Goal: Task Accomplishment & Management: Manage account settings

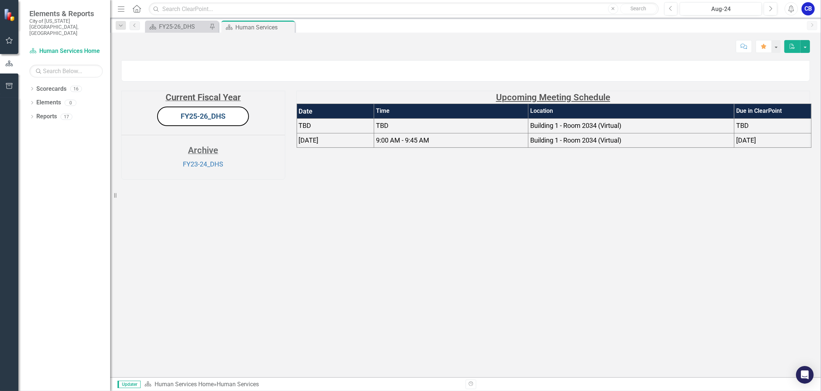
click at [220, 120] on link "FY25-26_DHS" at bounding box center [203, 116] width 45 height 9
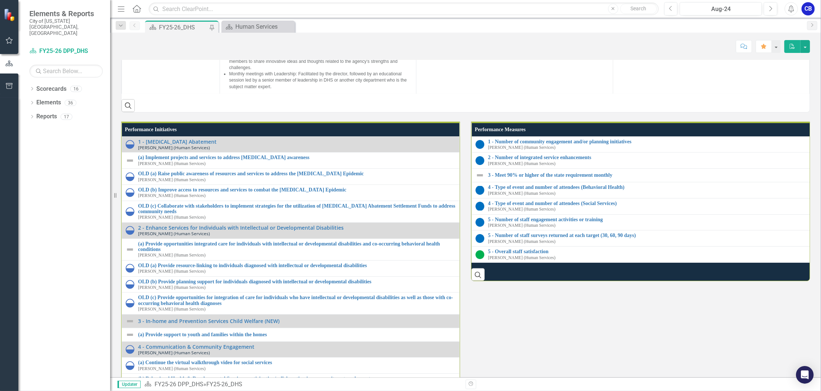
scroll to position [852, 0]
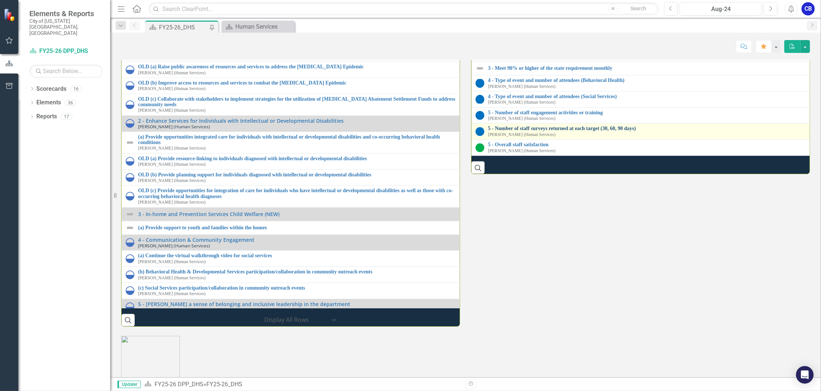
click at [550, 131] on link "5 - Number of staff surveys returned at each target (30, 60, 90 days)" at bounding box center [650, 129] width 324 height 6
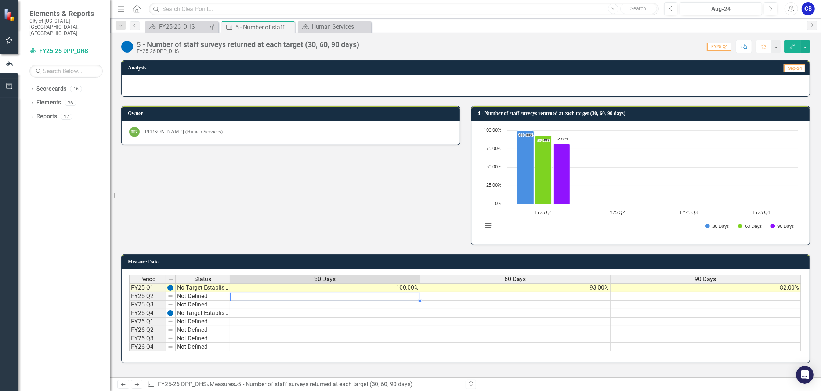
click at [398, 299] on td at bounding box center [325, 296] width 190 height 8
click at [397, 320] on td at bounding box center [325, 321] width 190 height 8
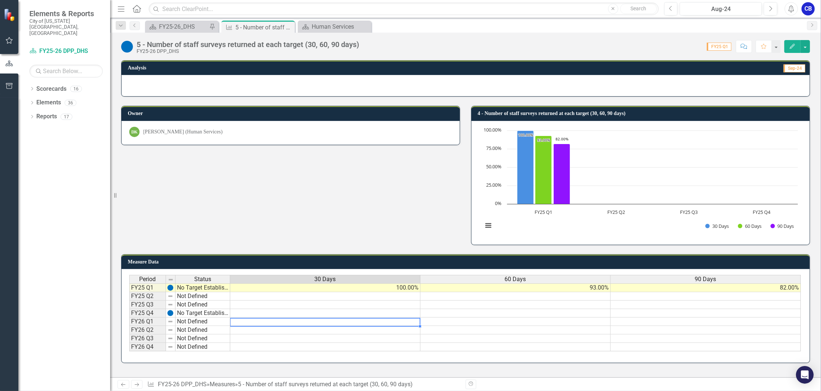
click at [395, 293] on td at bounding box center [325, 296] width 190 height 8
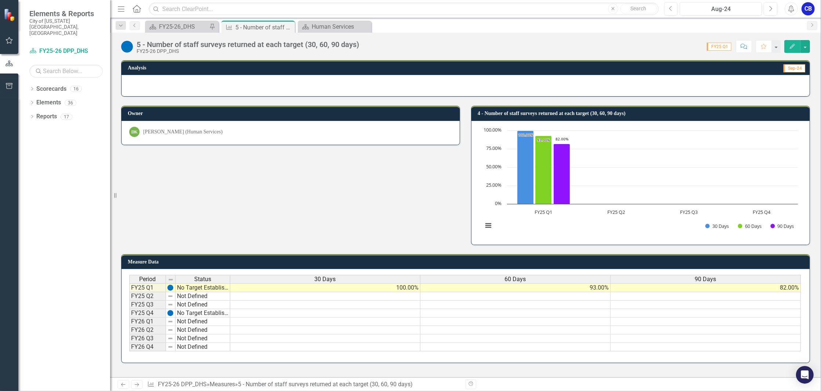
click at [795, 46] on icon "Edit" at bounding box center [792, 46] width 7 height 5
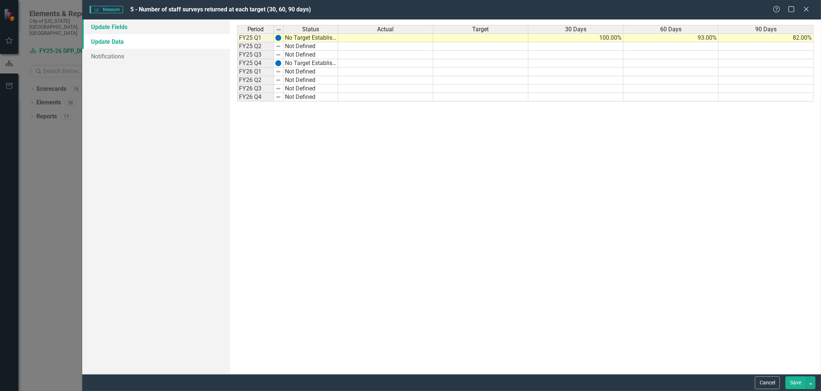
click at [144, 31] on link "Update Fields" at bounding box center [156, 26] width 148 height 15
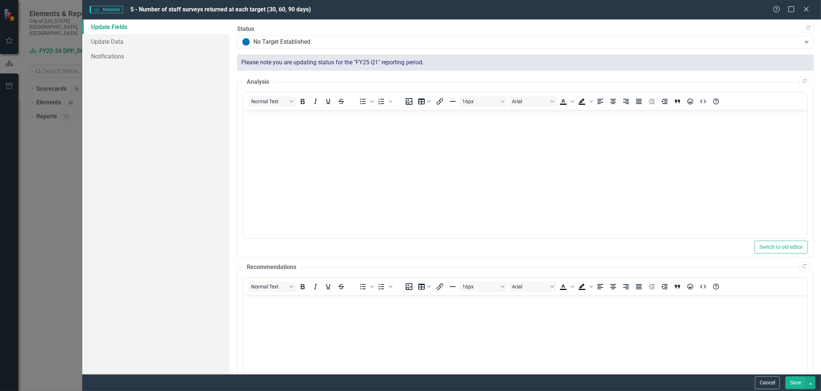
click at [802, 6] on div "Help Maximize Close" at bounding box center [793, 10] width 41 height 8
click at [809, 8] on icon "Close" at bounding box center [806, 9] width 9 height 7
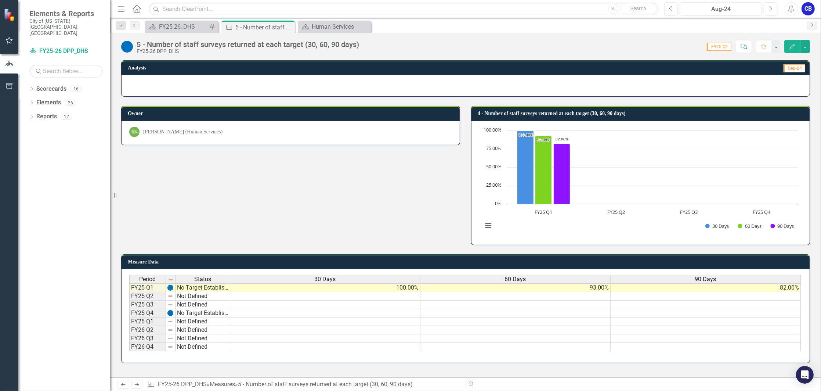
click at [299, 321] on td at bounding box center [325, 321] width 190 height 8
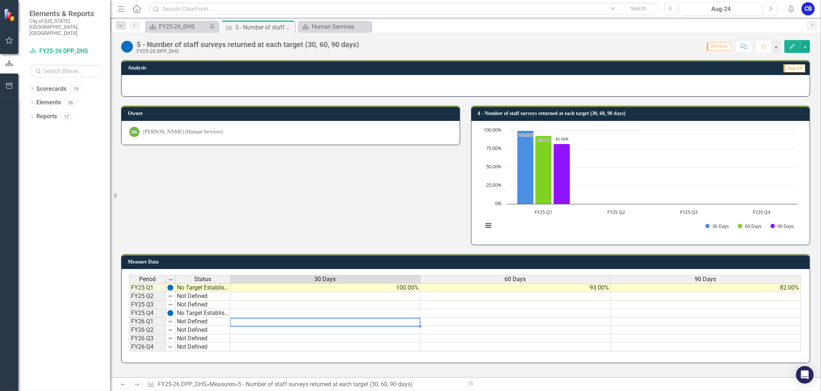
click at [789, 44] on icon "Edit" at bounding box center [792, 46] width 7 height 5
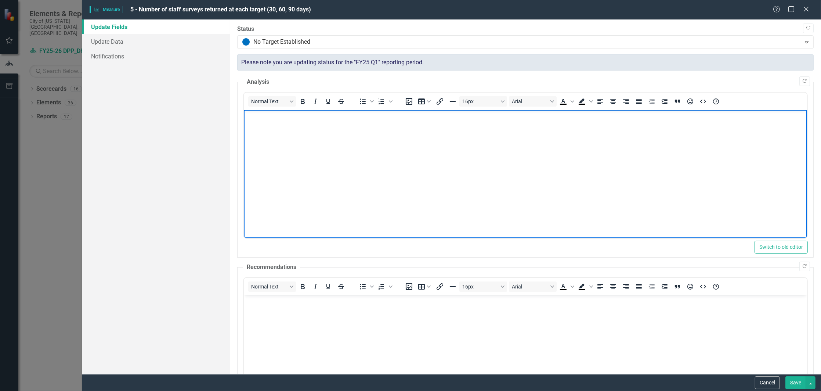
click at [372, 188] on body "Rich Text Area. Press ALT-0 for help." at bounding box center [526, 165] width 564 height 110
click at [807, 7] on icon "Close" at bounding box center [806, 9] width 9 height 7
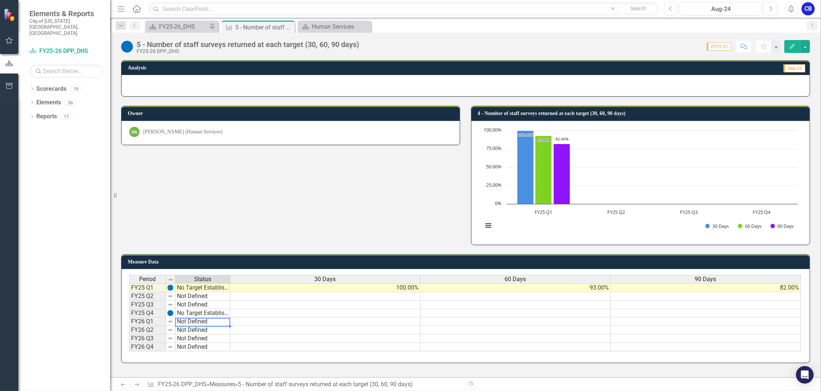
click at [210, 323] on td "Not Defined" at bounding box center [203, 321] width 55 height 8
click at [243, 322] on td at bounding box center [325, 321] width 190 height 8
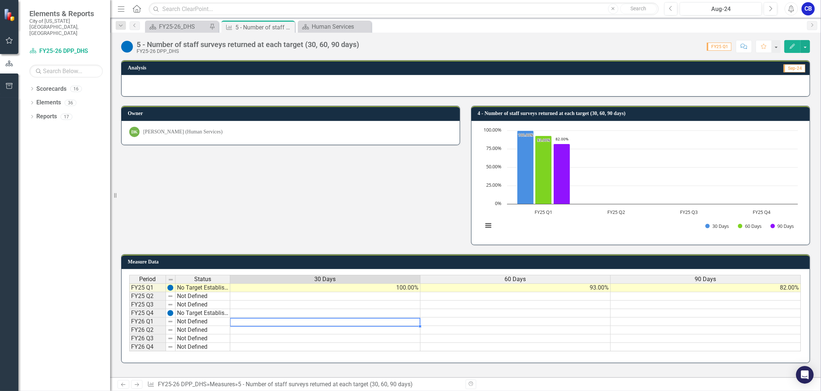
click at [243, 322] on td at bounding box center [325, 321] width 190 height 8
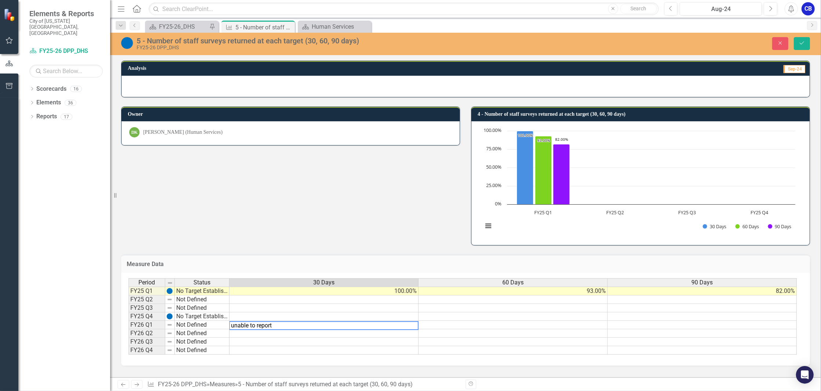
type textarea "unable to report"
click at [427, 328] on td at bounding box center [513, 325] width 189 height 8
click at [427, 325] on td at bounding box center [513, 325] width 189 height 8
drag, startPoint x: 317, startPoint y: 326, endPoint x: 140, endPoint y: 324, distance: 176.3
click at [140, 324] on div "Period Status 30 Days 60 Days 90 Days FY25 Q1 No Target Established 100.00% 93.…" at bounding box center [463, 316] width 669 height 77
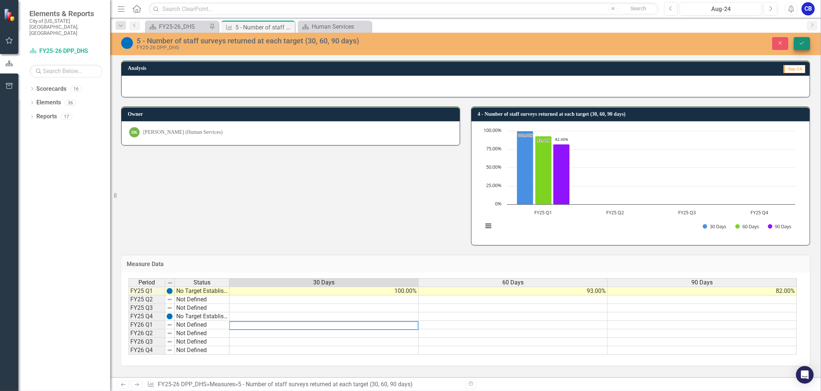
click at [807, 44] on button "Save" at bounding box center [802, 43] width 16 height 13
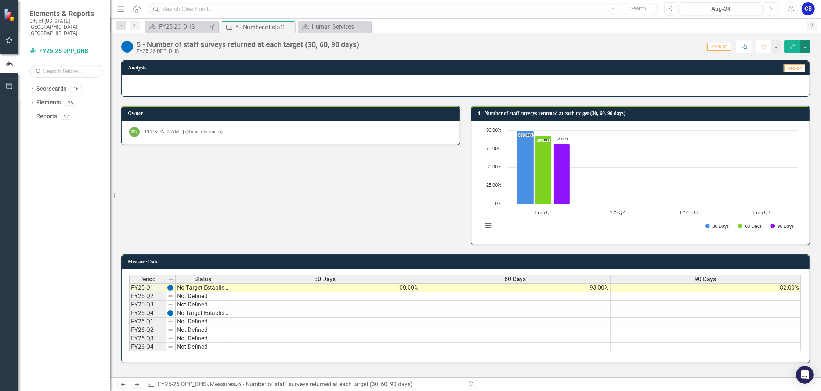
click at [807, 44] on button "button" at bounding box center [806, 46] width 10 height 13
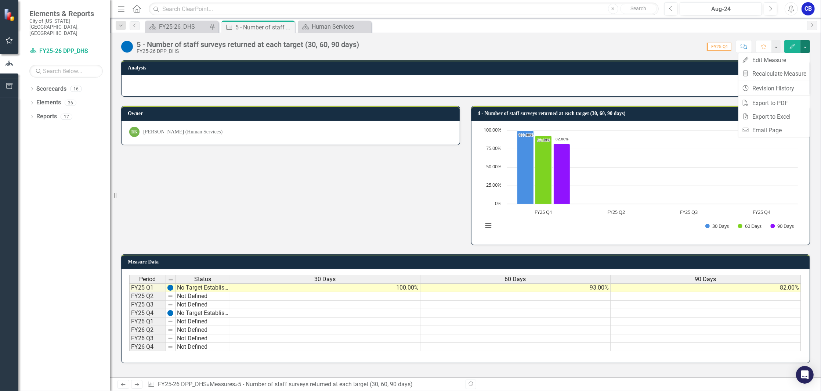
click at [807, 44] on button "button" at bounding box center [806, 46] width 10 height 13
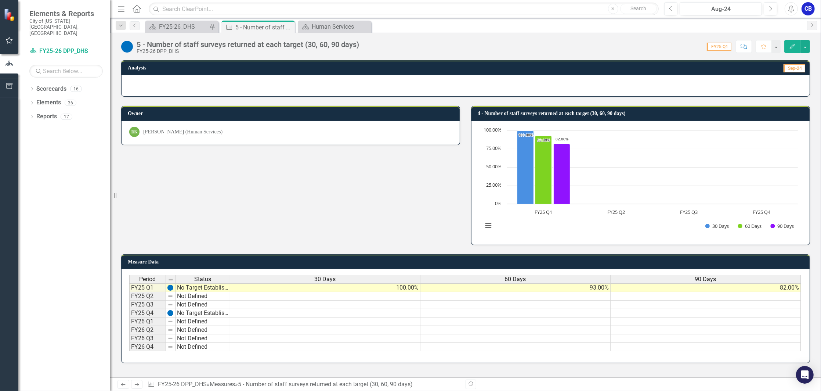
click at [795, 47] on icon "Edit" at bounding box center [792, 46] width 7 height 5
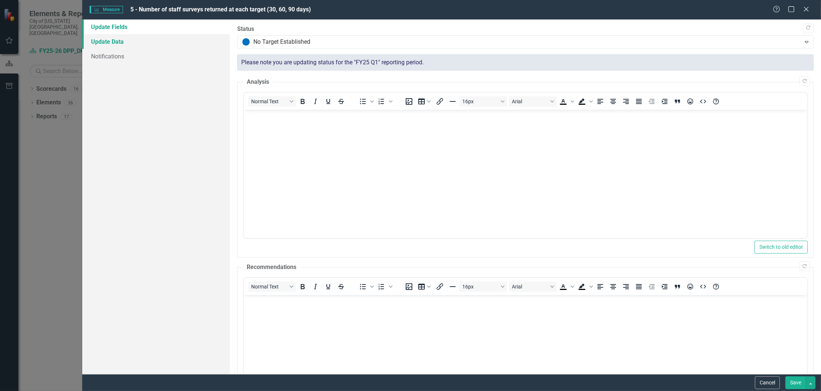
click at [122, 47] on link "Update Data" at bounding box center [156, 41] width 148 height 15
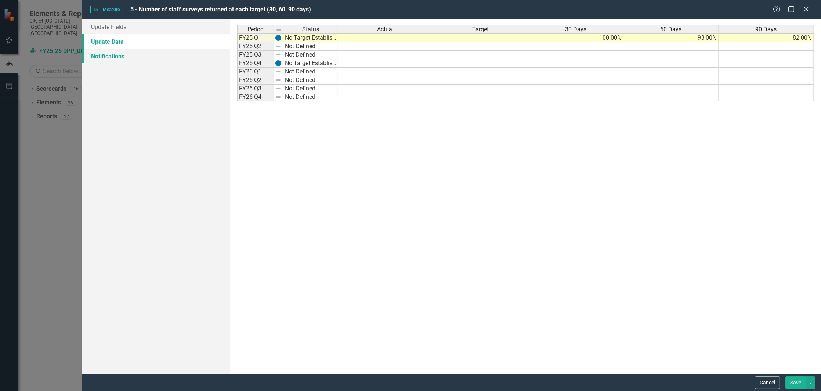
click at [123, 57] on link "Notifications" at bounding box center [156, 56] width 148 height 15
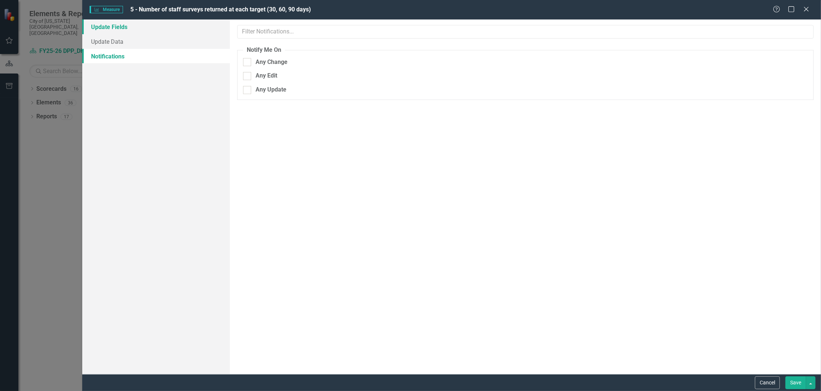
click at [122, 29] on link "Update Fields" at bounding box center [156, 26] width 148 height 15
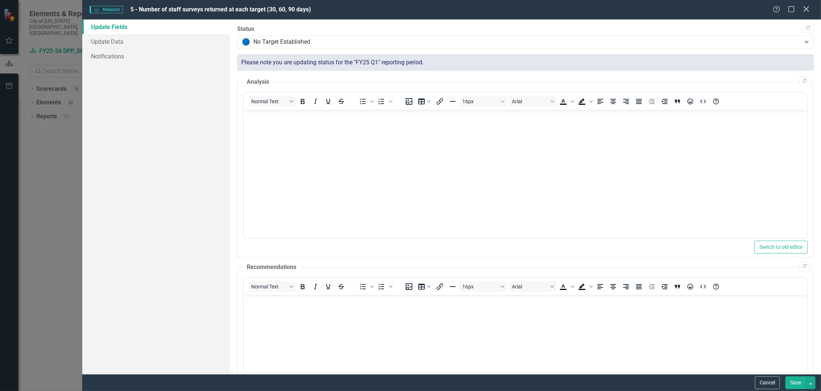
click at [807, 7] on icon "Close" at bounding box center [806, 9] width 9 height 7
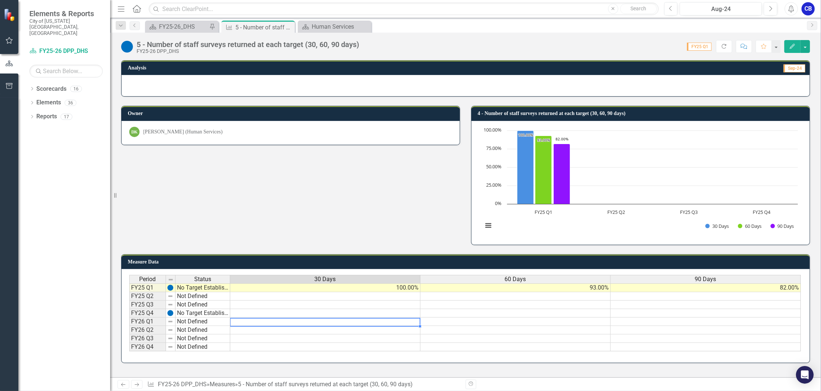
click at [269, 323] on td at bounding box center [325, 321] width 190 height 8
type textarea "9"
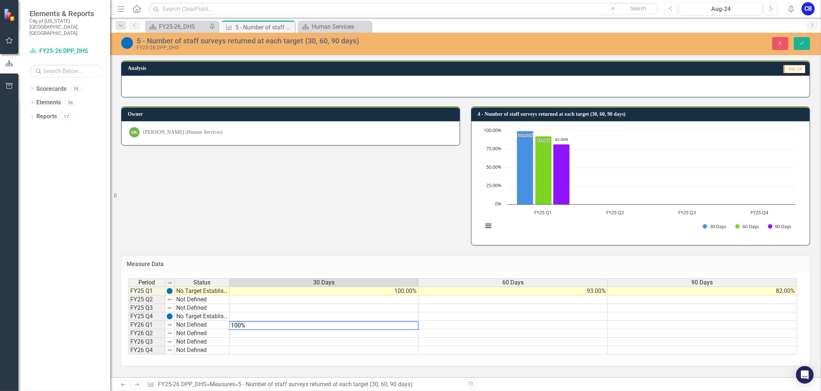
click at [436, 327] on td at bounding box center [513, 325] width 189 height 8
click at [338, 324] on textarea "100%" at bounding box center [324, 325] width 190 height 9
click at [141, 327] on td "FY26 Q1" at bounding box center [147, 325] width 37 height 8
click at [301, 326] on textarea "100%" at bounding box center [324, 325] width 190 height 9
type textarea "100"
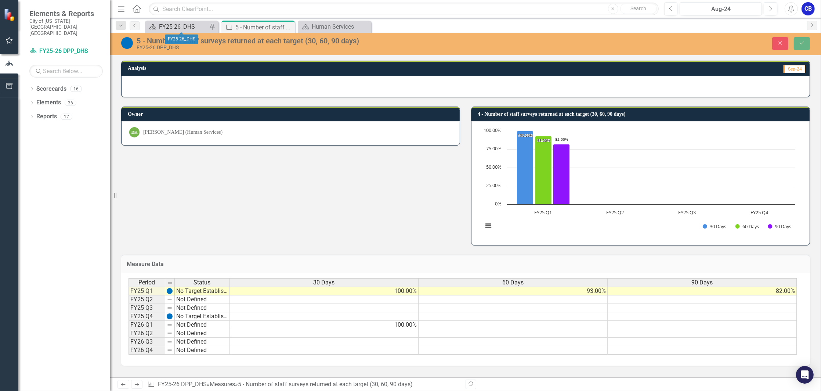
click at [205, 27] on div "FY25-26_DHS" at bounding box center [183, 26] width 48 height 9
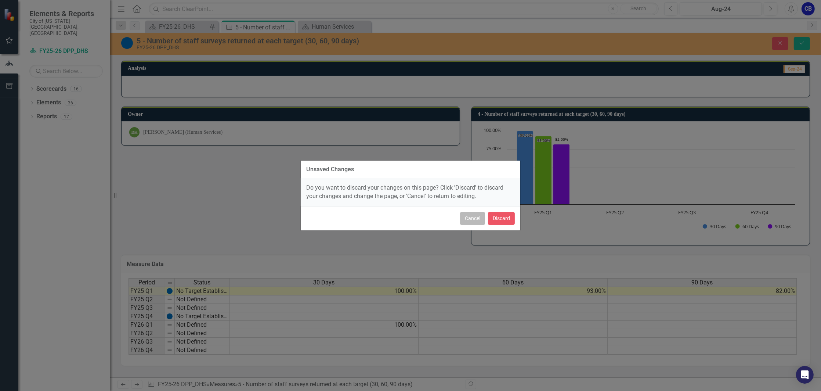
click at [478, 219] on button "Cancel" at bounding box center [472, 218] width 25 height 13
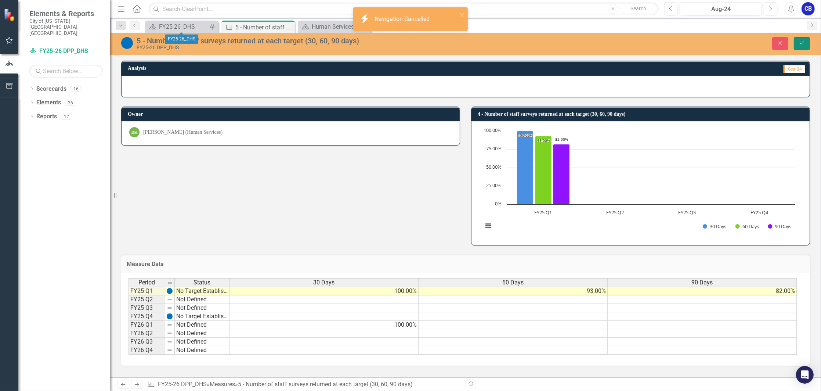
click at [803, 44] on icon "Save" at bounding box center [802, 42] width 7 height 5
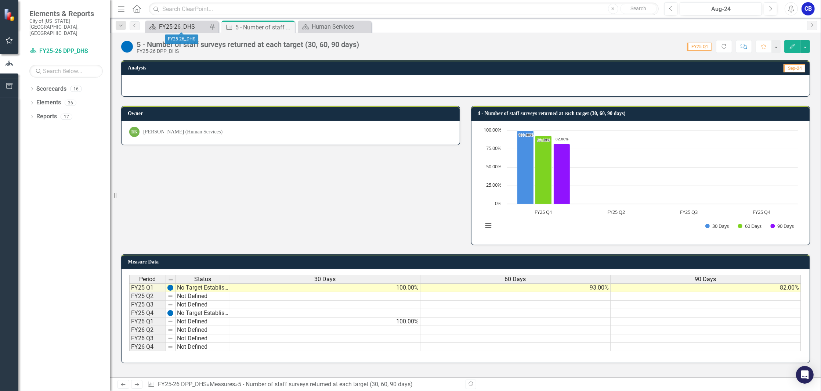
click at [193, 30] on div "FY25-26_DHS" at bounding box center [183, 26] width 48 height 9
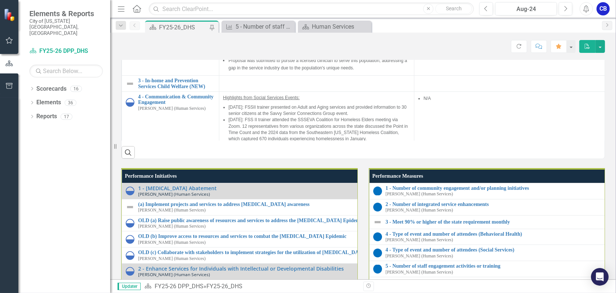
scroll to position [73, 0]
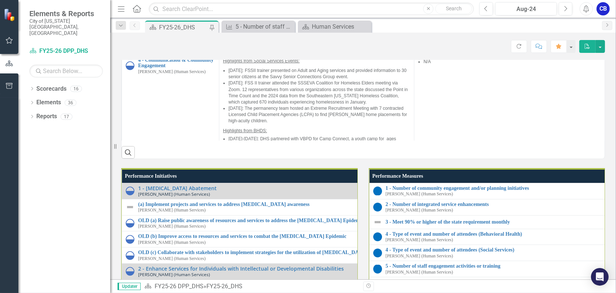
click at [264, 50] on div at bounding box center [316, 45] width 187 height 9
click at [566, 7] on icon "button" at bounding box center [566, 8] width 3 height 5
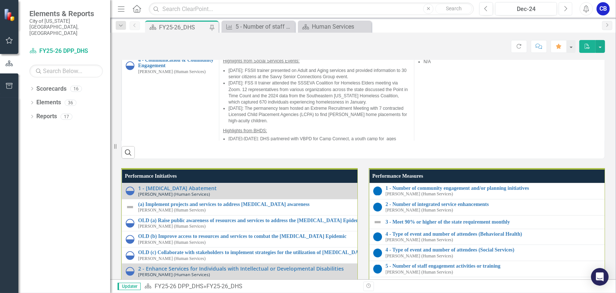
click at [566, 7] on icon "button" at bounding box center [566, 8] width 3 height 5
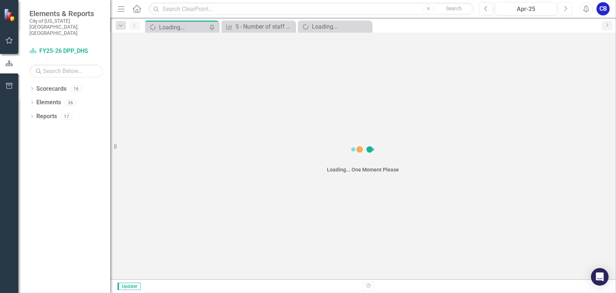
click at [566, 7] on icon "button" at bounding box center [566, 8] width 3 height 5
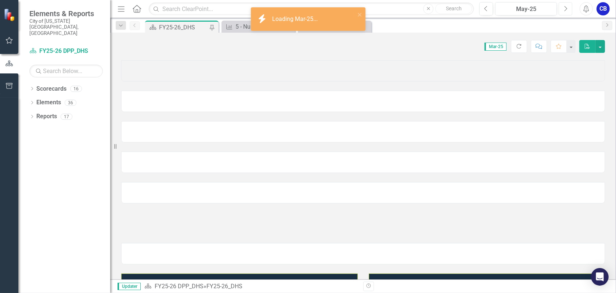
click at [566, 7] on icon "button" at bounding box center [566, 8] width 3 height 5
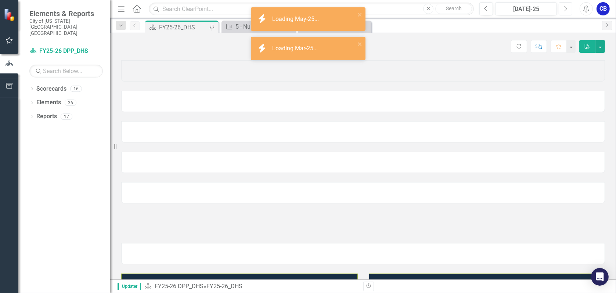
click at [566, 7] on icon "button" at bounding box center [566, 8] width 3 height 5
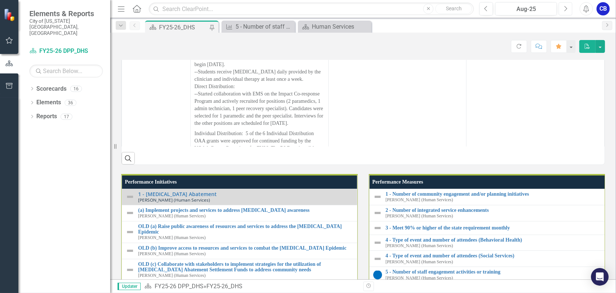
scroll to position [614, 0]
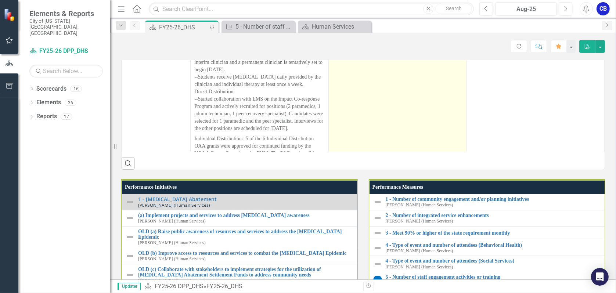
click at [368, 197] on td "--Difficulty finding qualified candidates for the JDC clinician. --Terms of the…" at bounding box center [397, 228] width 138 height 565
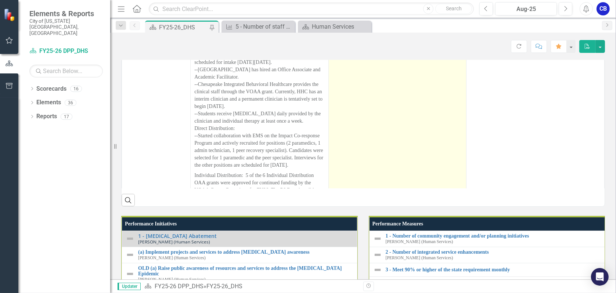
click at [333, 15] on p "--Difficulty finding qualified candidates for the JDC clinician. --Terms of the…" at bounding box center [397, -1] width 130 height 29
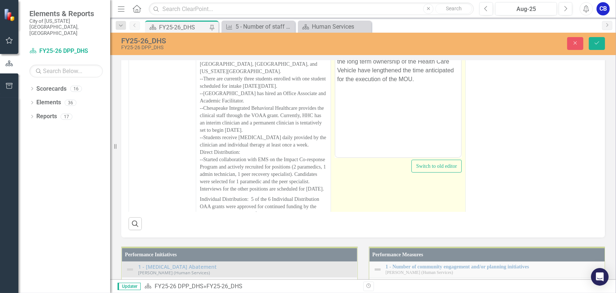
scroll to position [0, 0]
drag, startPoint x: 341, startPoint y: 35, endPoint x: 337, endPoint y: 35, distance: 4.8
click at [337, 35] on p "--Difficulty finding qualified candidates for the JDC clinician. --Terms of the…" at bounding box center [398, 56] width 122 height 53
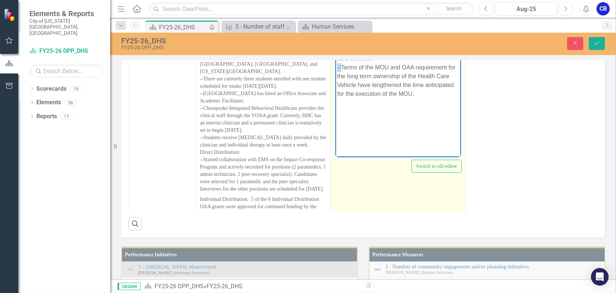
drag, startPoint x: 341, startPoint y: 69, endPoint x: 336, endPoint y: 69, distance: 5.5
click at [336, 69] on body "JDC: Difficulty finding qualified candidates for the JDC clinician. --Terms of …" at bounding box center [398, 84] width 126 height 110
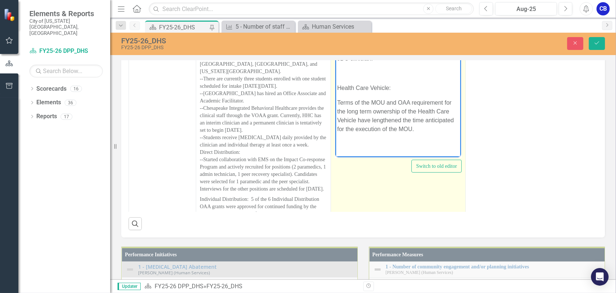
drag, startPoint x: 351, startPoint y: 36, endPoint x: 337, endPoint y: 35, distance: 14.3
click at [337, 35] on p "JDC:" at bounding box center [398, 34] width 122 height 9
drag, startPoint x: 392, startPoint y: 87, endPoint x: 338, endPoint y: 89, distance: 54.0
click at [338, 89] on p "Health Care Vehicle:" at bounding box center [398, 87] width 122 height 9
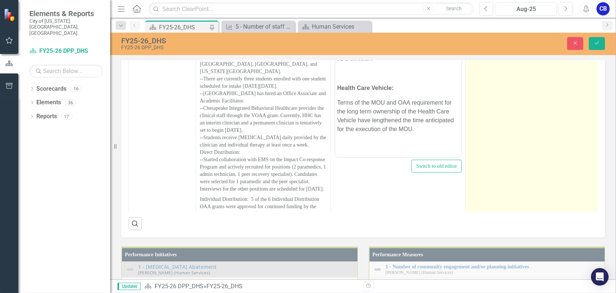
click at [471, 211] on td "--Final execution of the MOU between City of VB and Sentara. --Down payment on …" at bounding box center [533, 296] width 135 height 579
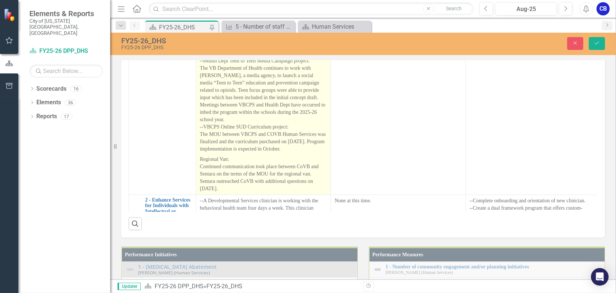
scroll to position [404, 0]
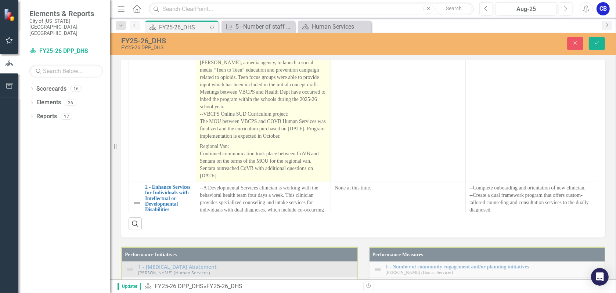
click at [252, 180] on p "Regional Van: Continued communication took place between CoVB and Sentara on th…" at bounding box center [263, 160] width 127 height 38
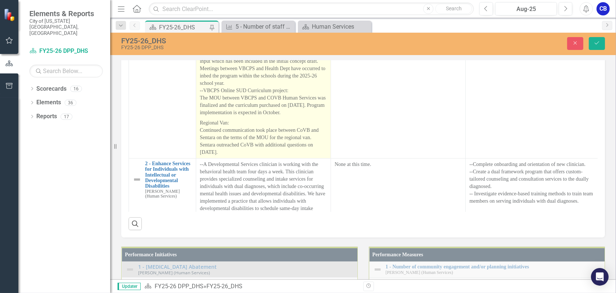
scroll to position [441, 0]
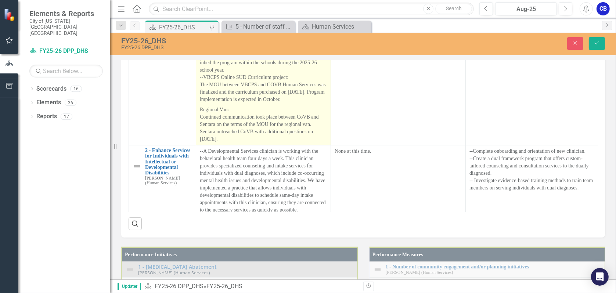
click at [236, 143] on p "Regional Van: Continued communication took place between CoVB and Sentara on th…" at bounding box center [263, 124] width 127 height 38
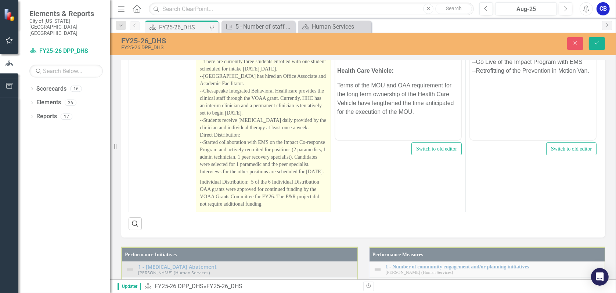
scroll to position [0, 0]
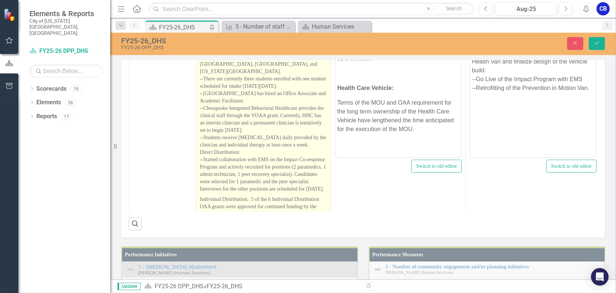
click at [242, 132] on p "Regional Collaborative Grant for Recovery High School: --The MOU for this proje…" at bounding box center [263, 101] width 127 height 185
click at [235, 133] on p "Regional Collaborative Grant for Recovery High School: --The MOU for this proje…" at bounding box center [263, 101] width 127 height 185
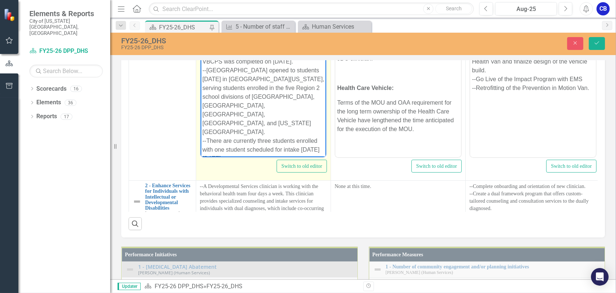
drag, startPoint x: 245, startPoint y: 42, endPoint x: 204, endPoint y: 35, distance: 41.6
click at [204, 35] on p "Regional Collaborative Grant for Recovery High School: --The MOU for this proje…" at bounding box center [263, 175] width 122 height 291
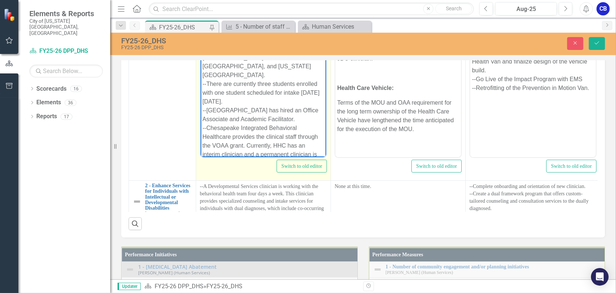
scroll to position [73, 0]
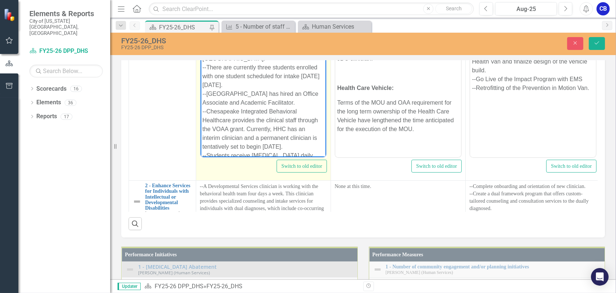
click at [274, 76] on p "Regional Collaborative Grant for Recovery High School: --The MOU for this proje…" at bounding box center [263, 102] width 122 height 291
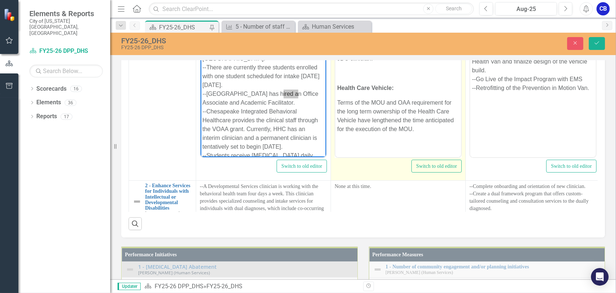
click at [375, 72] on p "Rich Text Area. Press ALT-0 for help." at bounding box center [398, 73] width 122 height 9
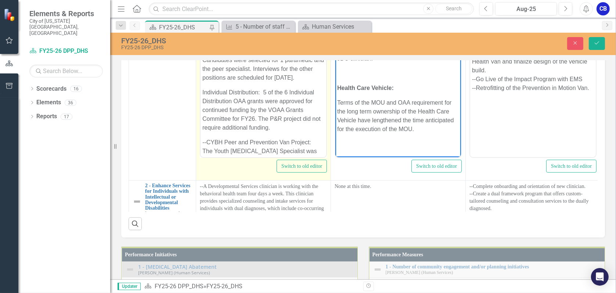
scroll to position [257, 0]
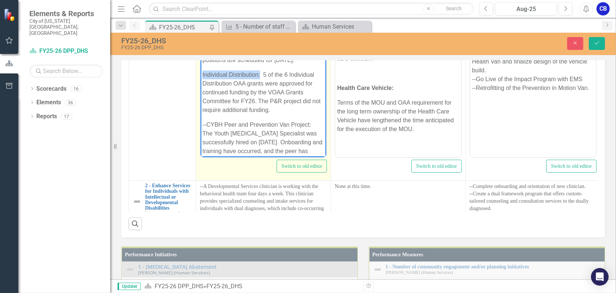
drag, startPoint x: 259, startPoint y: 75, endPoint x: 202, endPoint y: 75, distance: 56.9
click at [202, 75] on p "Individual Distribution: 5 of the 6 Individual Distribution OAA grants were app…" at bounding box center [263, 92] width 122 height 44
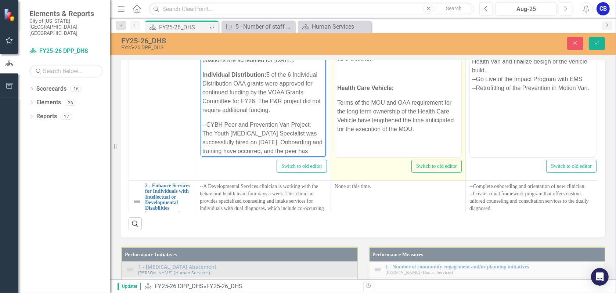
click at [338, 35] on strong "JDC:" at bounding box center [344, 35] width 14 height 6
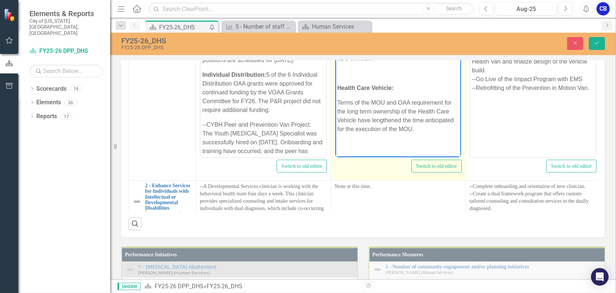
click at [338, 35] on strong "JIndividual Distribution - JDC:" at bounding box center [379, 35] width 84 height 6
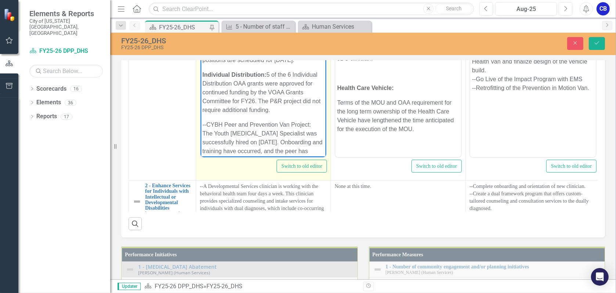
click at [288, 80] on p "Individual Distribution: 5 of the 6 Individual Distribution OAA grants were app…" at bounding box center [263, 92] width 122 height 44
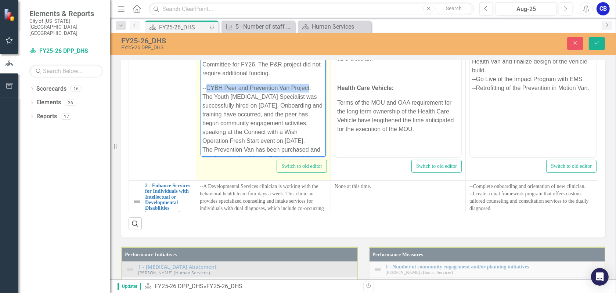
drag, startPoint x: 310, startPoint y: 87, endPoint x: 207, endPoint y: 86, distance: 102.5
click at [254, 89] on strong "CYBH Peer and Prevention Van Project" at bounding box center [260, 87] width 109 height 6
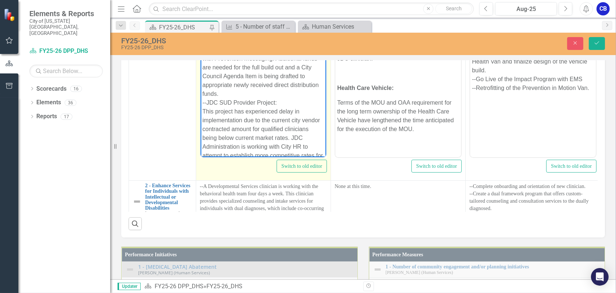
scroll to position [404, 0]
click at [273, 99] on p "-- CYBH Peer and Prevention Van Project : The Youth Peer Support Specialist was…" at bounding box center [263, 220] width 122 height 494
click at [219, 98] on p "-- CYBH Peer and Prevention Van Project : The Youth Peer Support Specialist was…" at bounding box center [263, 220] width 122 height 494
drag, startPoint x: 267, startPoint y: 100, endPoint x: 201, endPoint y: 100, distance: 65.8
click at [201, 100] on body "Regional Collaborative Grant for Recovery High School: --The MOU for this proje…" at bounding box center [263, 75] width 126 height 900
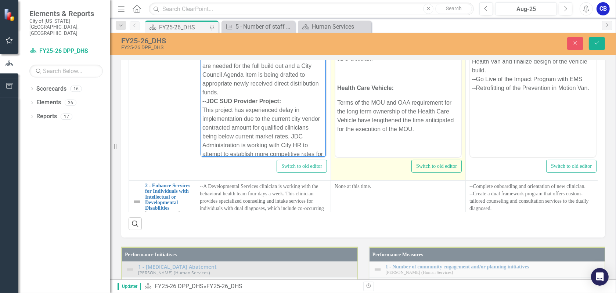
click at [362, 87] on strong "Health Care Vehicle:" at bounding box center [365, 87] width 57 height 6
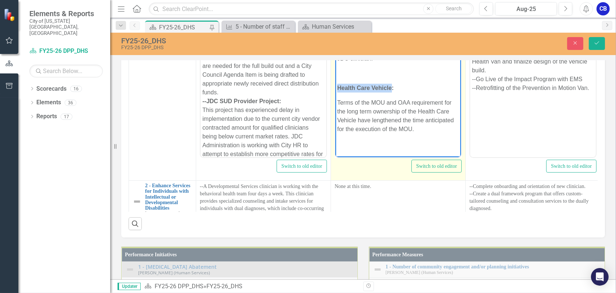
drag, startPoint x: 391, startPoint y: 87, endPoint x: 336, endPoint y: 86, distance: 55.1
click at [336, 86] on body "Individual Distribution - JDC: Difficulty finding qualified candidates for the …" at bounding box center [398, 85] width 126 height 112
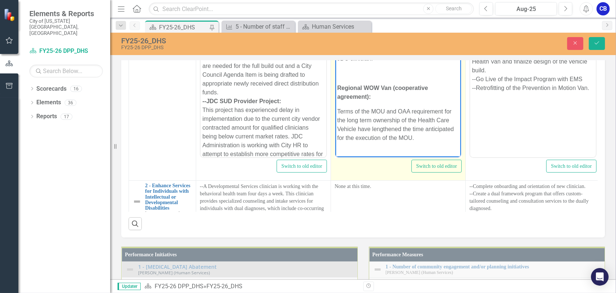
click at [363, 109] on p "Terms of the MOU and OAA requirement for the long term ownership of the Health …" at bounding box center [398, 124] width 122 height 35
click at [352, 98] on strong "Regional WOW Van (cooperative agreement):" at bounding box center [382, 91] width 91 height 15
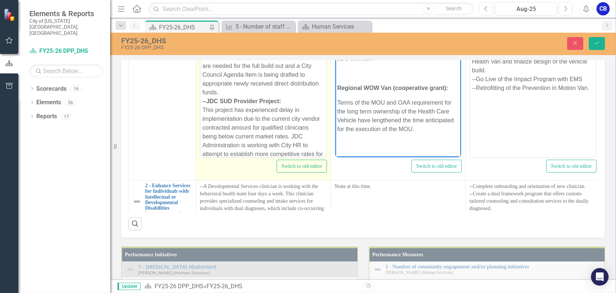
click at [285, 119] on p "-- CYBH Peer and Prevention Van Project : The Youth Peer Support Specialist was…" at bounding box center [263, 220] width 122 height 494
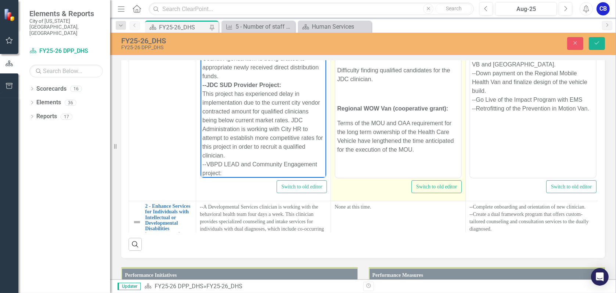
scroll to position [540, 0]
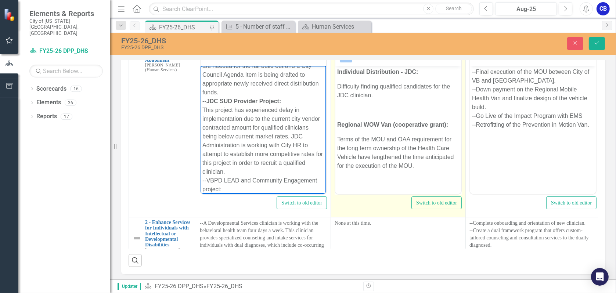
click at [416, 71] on strong "Individual Distribution - JDC:" at bounding box center [377, 71] width 81 height 6
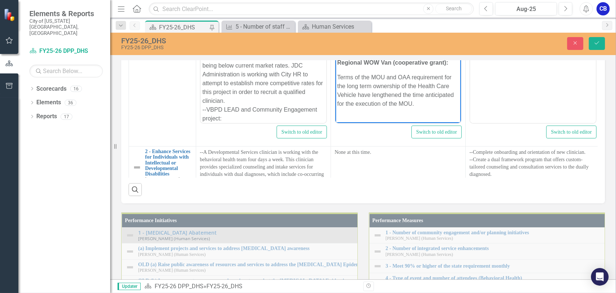
scroll to position [626, 0]
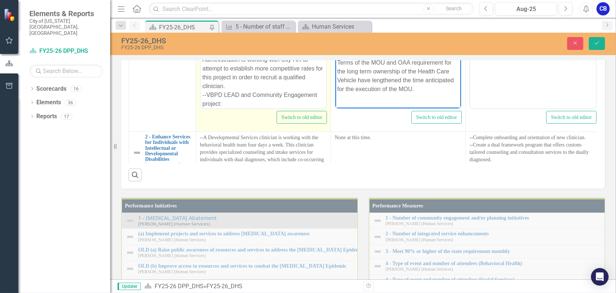
click at [253, 97] on p "-- CYBH Peer and Prevention Van Project : The Youth Peer Support Specialist was…" at bounding box center [263, 135] width 122 height 494
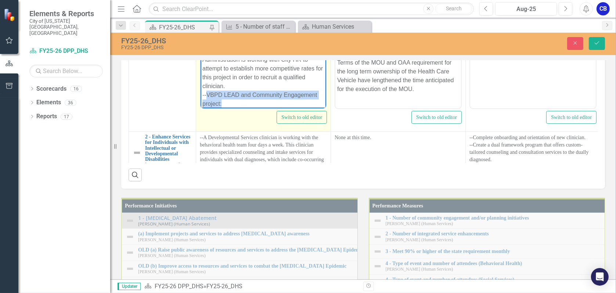
drag, startPoint x: 206, startPoint y: 94, endPoint x: 222, endPoint y: 100, distance: 16.9
click at [222, 100] on p "-- CYBH Peer and Prevention Van Project : The Youth Peer Support Specialist was…" at bounding box center [263, 135] width 122 height 494
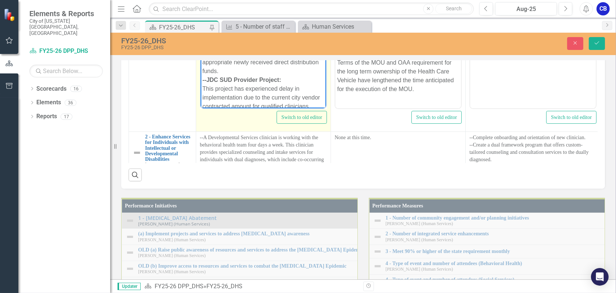
scroll to position [367, 0]
click at [304, 3] on p "-- CYBH Peer and Prevention Van Project : The Youth Peer Support Specialist was…" at bounding box center [263, 208] width 122 height 494
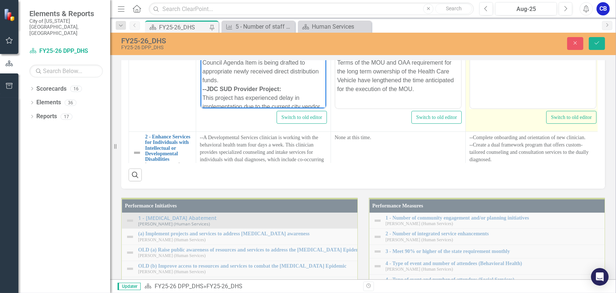
click at [536, 58] on body "--Final execution of the MOU between City of VB and Sentara. --Down payment on …" at bounding box center [533, 35] width 126 height 110
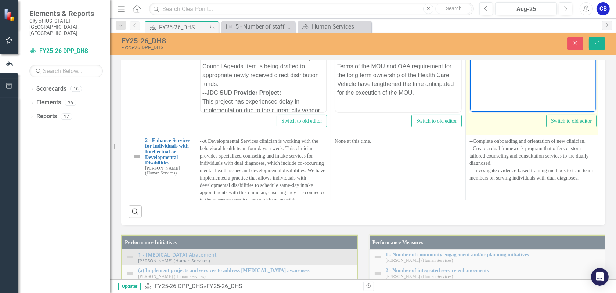
scroll to position [37, 0]
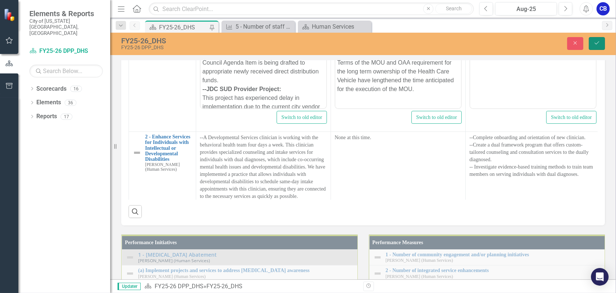
click at [598, 43] on icon "Save" at bounding box center [597, 42] width 7 height 5
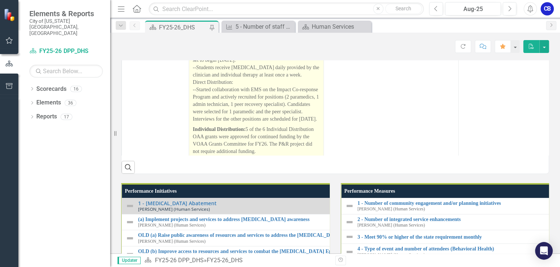
scroll to position [0, 0]
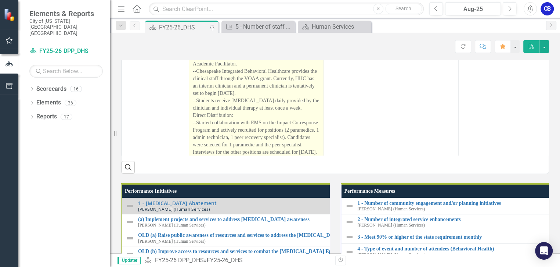
click at [285, 109] on p "Regional Collaborative Grant for Recovery High School: --The MOU for this proje…" at bounding box center [256, 64] width 127 height 185
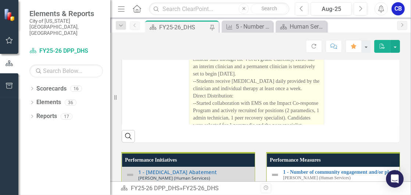
scroll to position [18, 0]
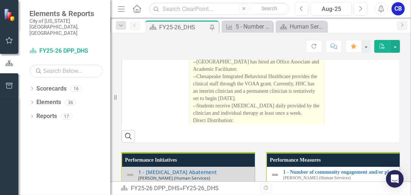
click at [284, 111] on p "Regional Collaborative Grant for Recovery High School: --The MOU for this proje…" at bounding box center [256, 70] width 127 height 185
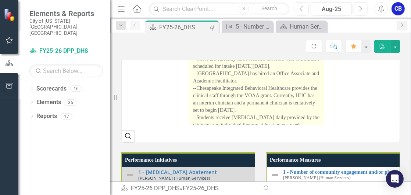
scroll to position [0, 0]
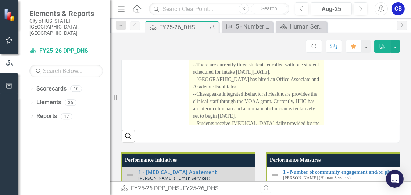
click at [249, 91] on p "Regional Collaborative Grant for Recovery High School: --The MOU for this proje…" at bounding box center [256, 87] width 127 height 185
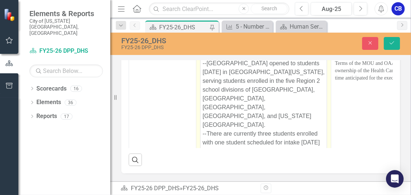
scroll to position [24, 0]
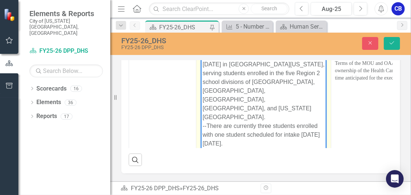
click at [271, 54] on p "Regional Collaborative Grant for Recovery High School: --The MOU for this proje…" at bounding box center [263, 161] width 122 height 291
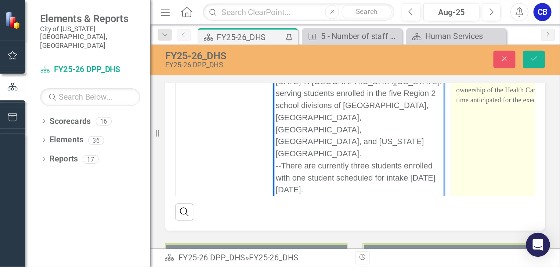
scroll to position [606, 0]
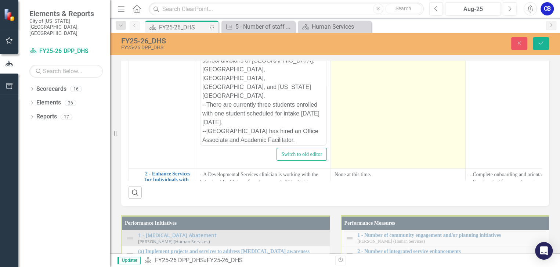
click at [374, 169] on td "Individual Distribution - JDC SUD Provider Project: Difficulty finding qualifie…" at bounding box center [398, 82] width 135 height 174
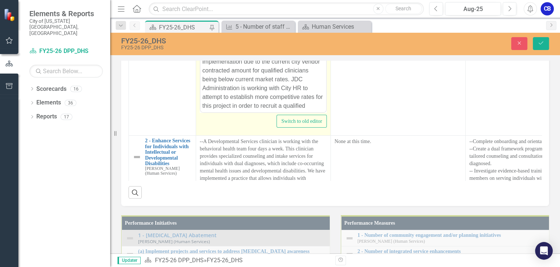
scroll to position [425, 0]
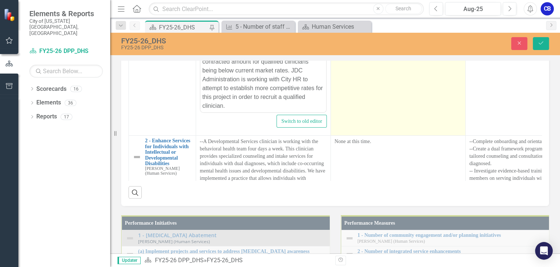
click at [366, 136] on td "Individual Distribution - JDC SUD Provider Project: Difficulty finding qualifie…" at bounding box center [398, 49] width 135 height 174
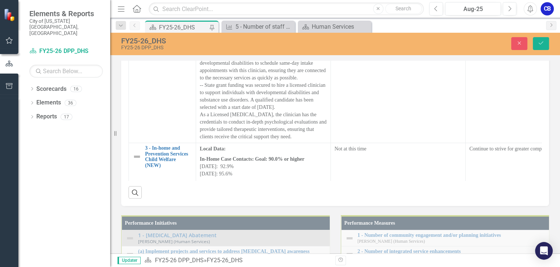
scroll to position [167, 0]
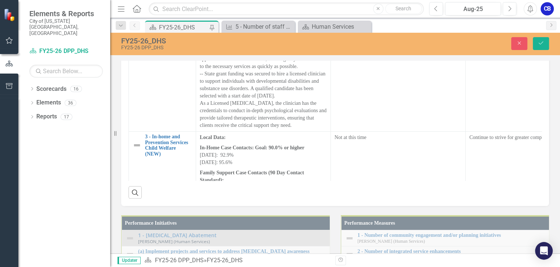
click at [114, 134] on icon "Resize" at bounding box center [116, 133] width 7 height 6
drag, startPoint x: 114, startPoint y: 134, endPoint x: 69, endPoint y: 133, distance: 44.8
click at [69, 133] on div "Elements & Reports City of Virginia Beach, VA Scorecard FY25-26 DPP_DHS Search …" at bounding box center [55, 133] width 110 height 267
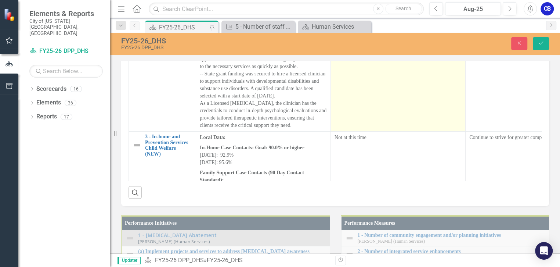
drag, startPoint x: 440, startPoint y: 224, endPoint x: 421, endPoint y: 225, distance: 19.1
click at [421, 132] on td "None at this time." at bounding box center [398, 67] width 135 height 130
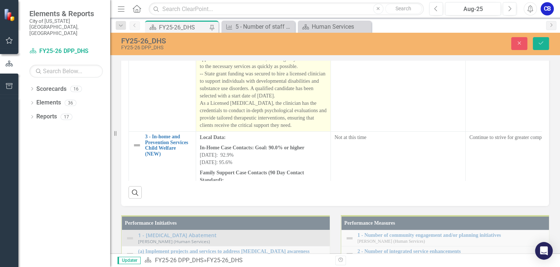
click at [283, 129] on p "--A Developmental Services clinician is working with the behavioral health team…" at bounding box center [263, 66] width 127 height 125
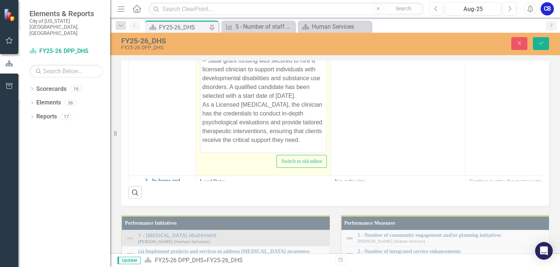
scroll to position [101, 0]
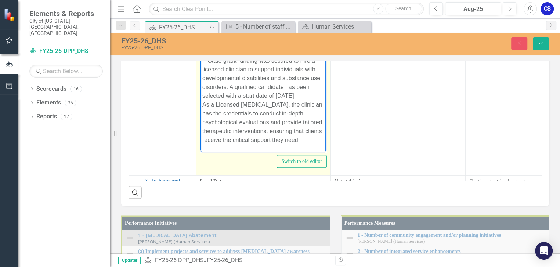
click at [208, 87] on p "--A Developmental Services clinician is working with the behavioral health team…" at bounding box center [263, 47] width 122 height 194
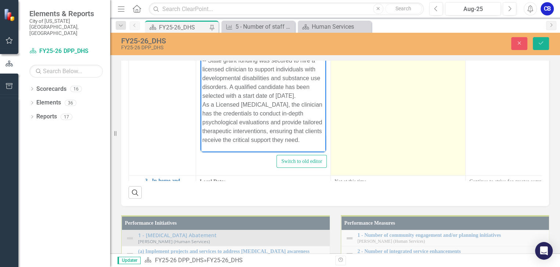
click at [375, 176] on td "None at this time." at bounding box center [398, 89] width 135 height 174
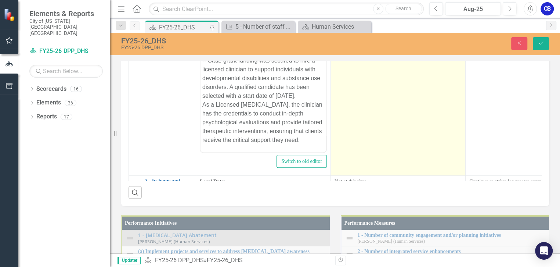
click at [375, 176] on td "None at this time." at bounding box center [398, 89] width 135 height 174
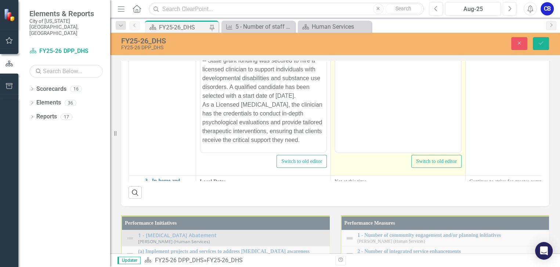
scroll to position [0, 0]
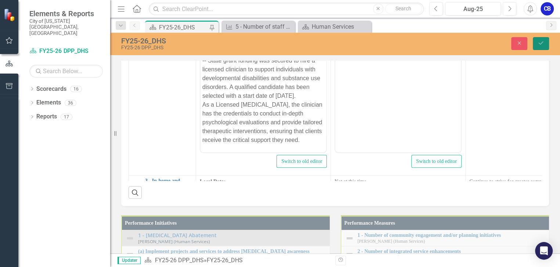
click at [539, 42] on icon "Save" at bounding box center [541, 42] width 7 height 5
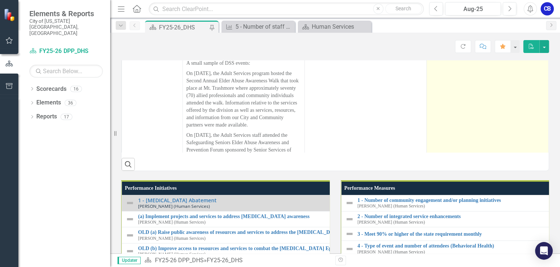
scroll to position [1135, 0]
click at [483, 185] on td "The department will continue is community engagements to highlight and educate …" at bounding box center [488, 107] width 122 height 410
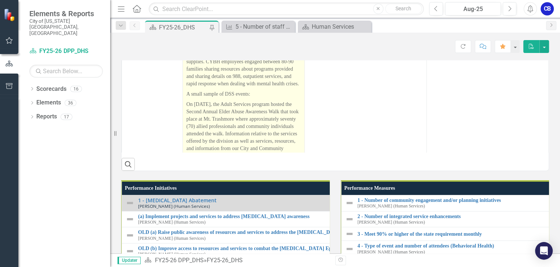
scroll to position [1102, 0]
click at [248, 96] on p "Jumpstart 2025 back-to-school drive catered to homeless families and others nee…" at bounding box center [244, 71] width 114 height 47
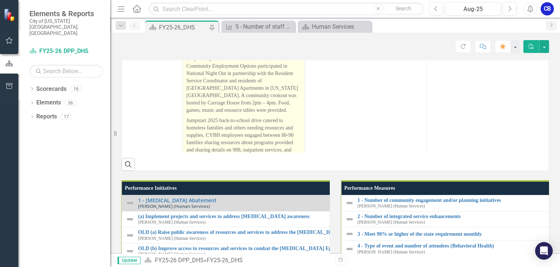
click at [252, 53] on p "Prevention and OCFA staffed a Summer Drug Education & Resource Booth at the [GE…" at bounding box center [244, 34] width 114 height 40
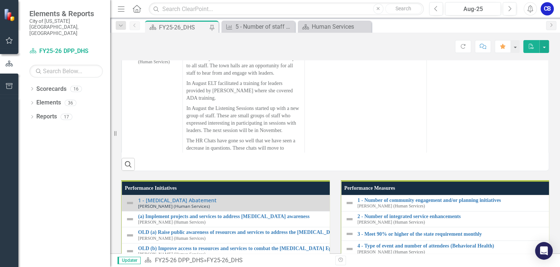
scroll to position [1436, 0]
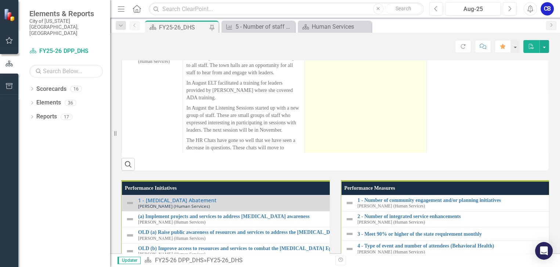
click at [381, 144] on td "None" at bounding box center [366, 95] width 122 height 166
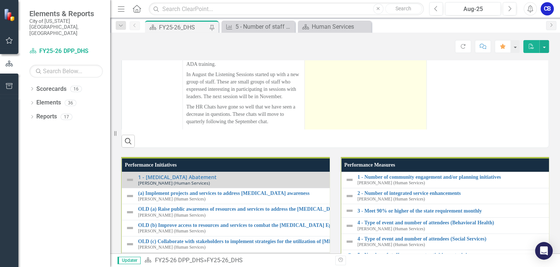
scroll to position [643, 0]
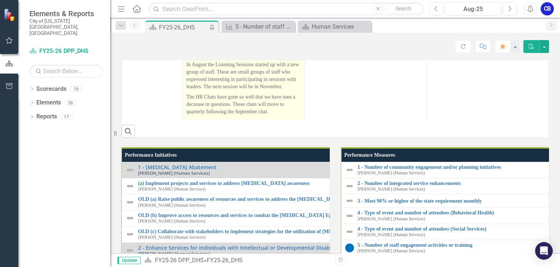
click at [222, 116] on p "The HR Chats have gone so well that we have seen a decrease in questions. These…" at bounding box center [244, 103] width 114 height 25
click at [240, 116] on p "The HR Chats have gone so well that we have seen a decrease in questions. These…" at bounding box center [244, 103] width 114 height 25
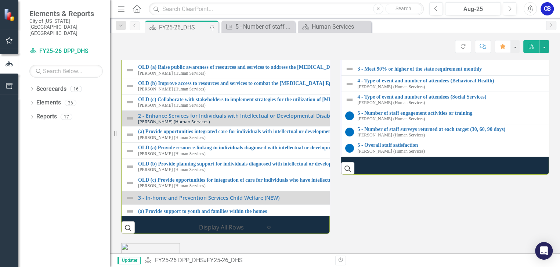
scroll to position [810, 0]
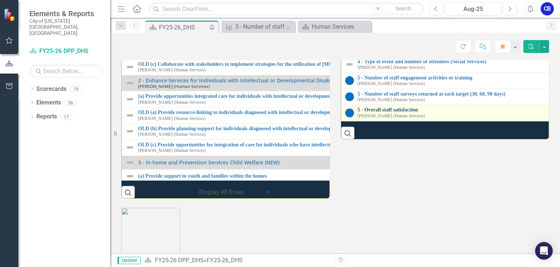
click at [386, 112] on link "5 - Overall staff satisfaction" at bounding box center [562, 110] width 408 height 6
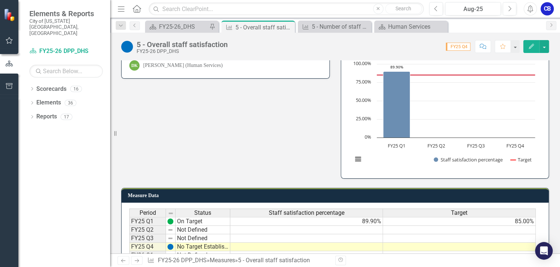
scroll to position [100, 0]
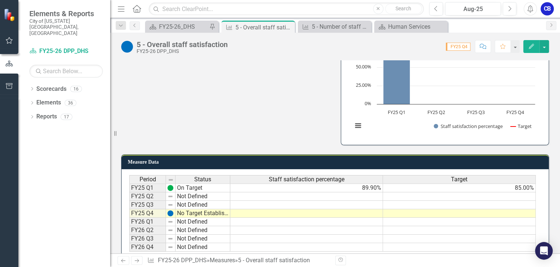
click at [532, 46] on icon "Edit" at bounding box center [531, 46] width 7 height 5
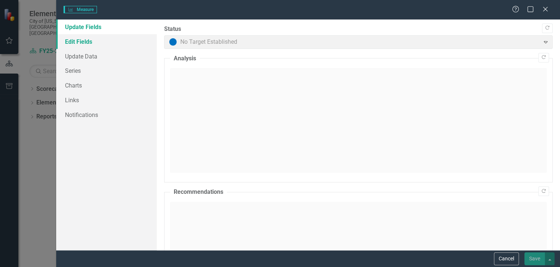
click at [86, 40] on link "Edit Fields" at bounding box center [106, 41] width 101 height 15
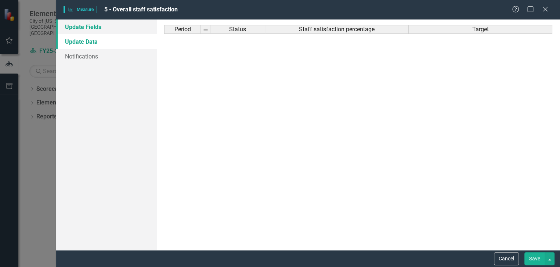
click at [85, 29] on link "Update Fields" at bounding box center [106, 26] width 101 height 15
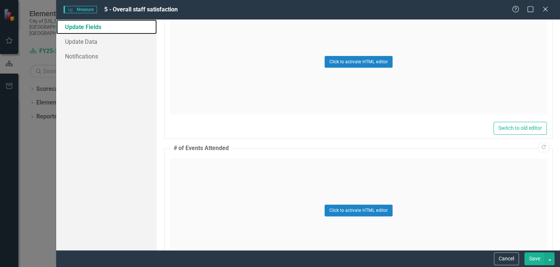
scroll to position [768, 0]
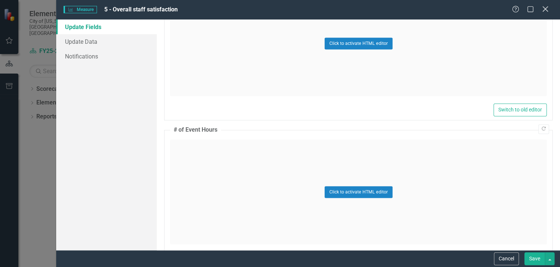
click at [546, 11] on icon "Close" at bounding box center [545, 9] width 9 height 7
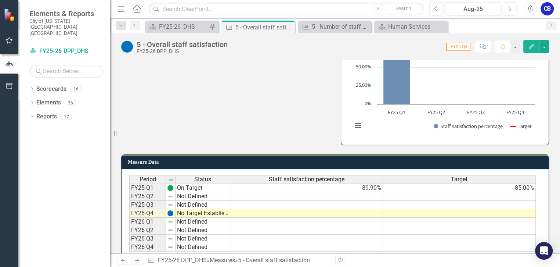
click at [234, 220] on td at bounding box center [306, 221] width 153 height 8
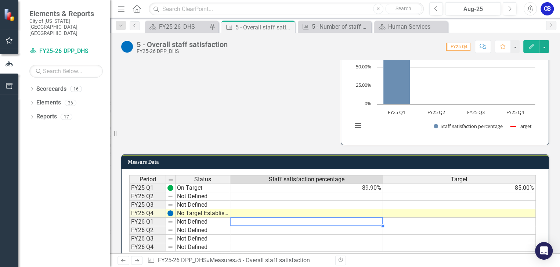
click at [234, 220] on td at bounding box center [306, 221] width 153 height 8
click at [234, 220] on textarea at bounding box center [306, 221] width 153 height 9
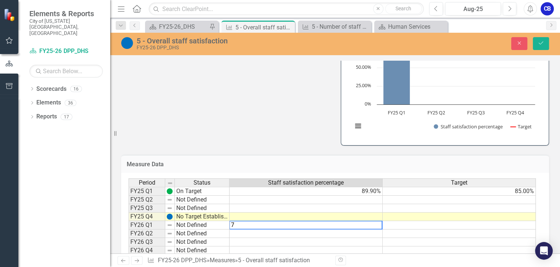
type textarea "78"
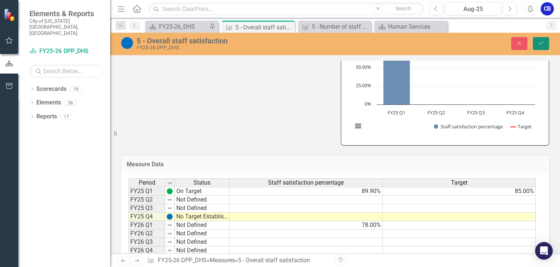
click at [540, 45] on icon "Save" at bounding box center [541, 42] width 7 height 5
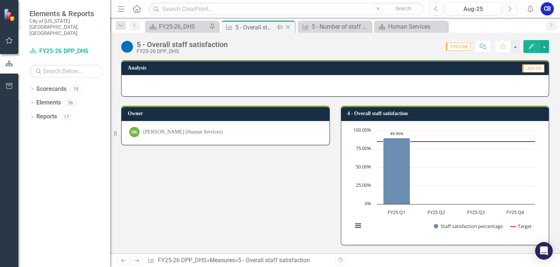
click at [289, 26] on icon "Close" at bounding box center [287, 27] width 7 height 6
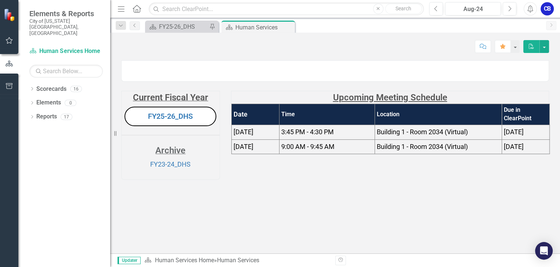
click at [186, 126] on button "FY25-26_DHS" at bounding box center [171, 116] width 92 height 19
click at [188, 126] on button "FY25-26_DHS" at bounding box center [171, 116] width 92 height 19
click at [177, 120] on link "FY25-26_DHS" at bounding box center [170, 116] width 45 height 9
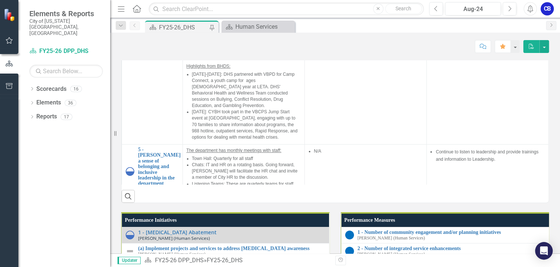
scroll to position [334, 0]
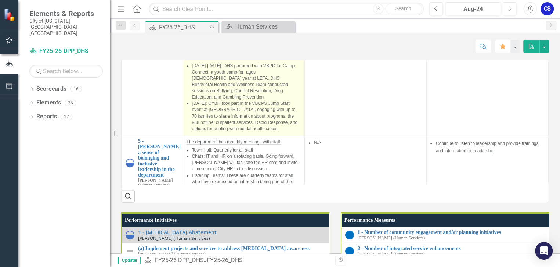
click at [248, 50] on span "[DATE]: The permanency team hosted an Extreme Recruitment Meeting with 7 contra…" at bounding box center [245, 38] width 106 height 24
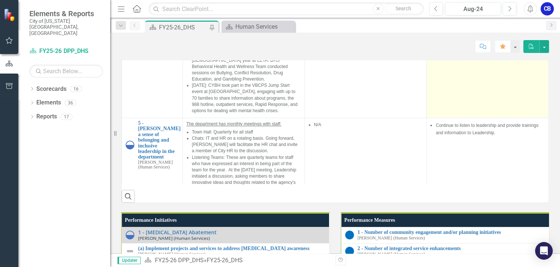
scroll to position [367, 0]
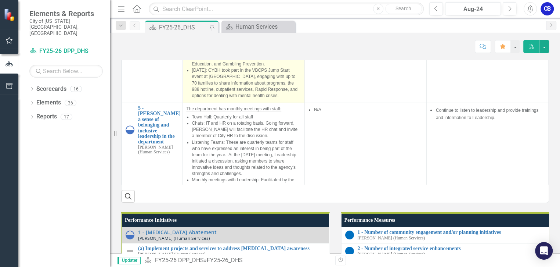
click at [274, 28] on p "Highlights from BHDS:" at bounding box center [244, 23] width 114 height 9
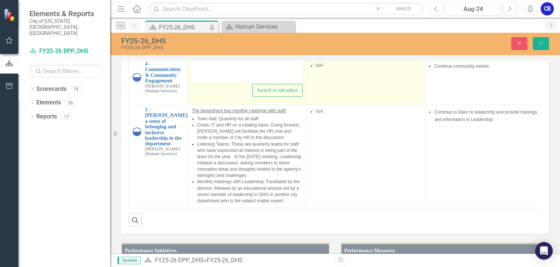
type textarea "<p><span style="text-decoration: underline; font-size: 12px; font-family: arial…"
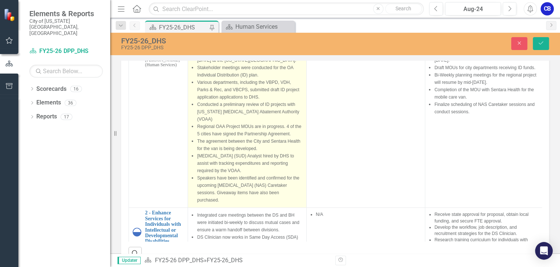
scroll to position [33, 0]
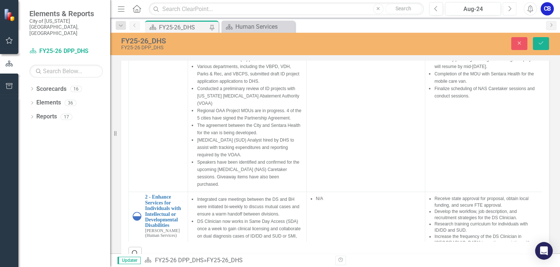
click at [513, 10] on button "Next" at bounding box center [510, 8] width 14 height 13
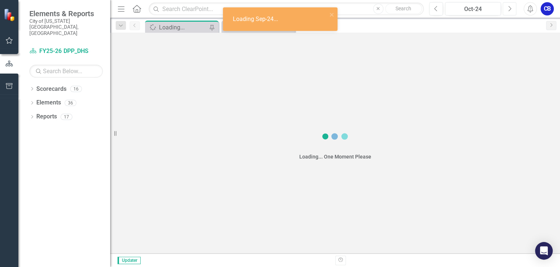
click at [513, 10] on button "Next" at bounding box center [510, 8] width 14 height 13
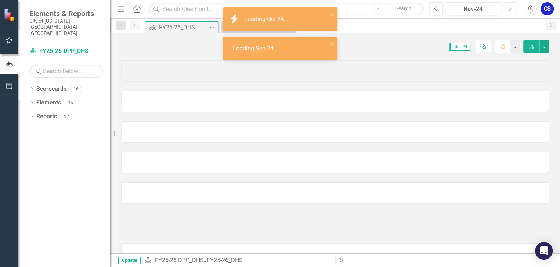
click at [513, 10] on button "Next" at bounding box center [510, 8] width 14 height 13
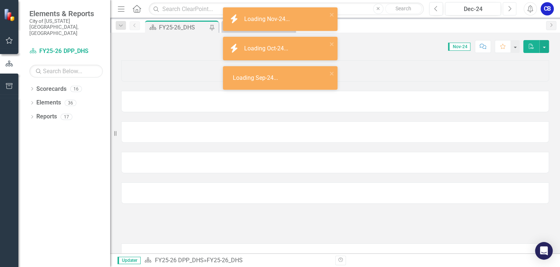
click at [513, 10] on button "Next" at bounding box center [510, 8] width 14 height 13
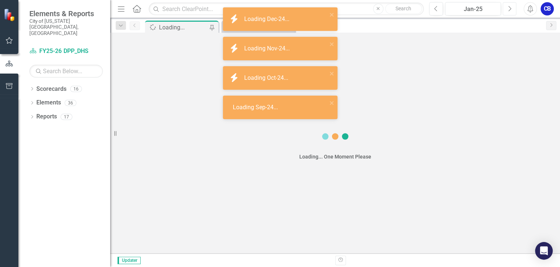
click at [513, 10] on button "Next" at bounding box center [510, 8] width 14 height 13
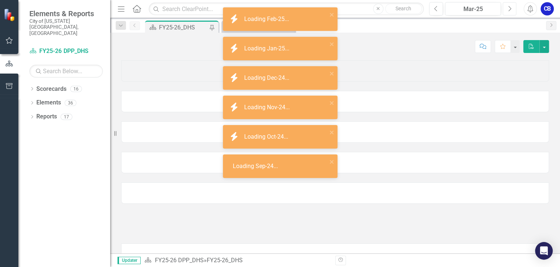
click at [513, 10] on button "Next" at bounding box center [510, 8] width 14 height 13
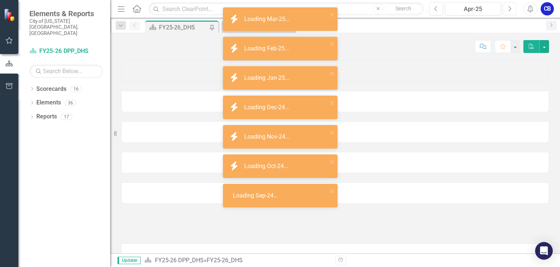
click at [513, 10] on button "Next" at bounding box center [510, 8] width 14 height 13
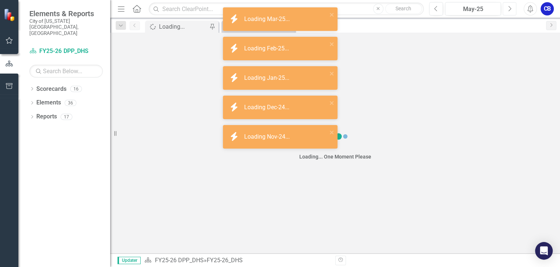
click at [513, 10] on button "Next" at bounding box center [510, 8] width 14 height 13
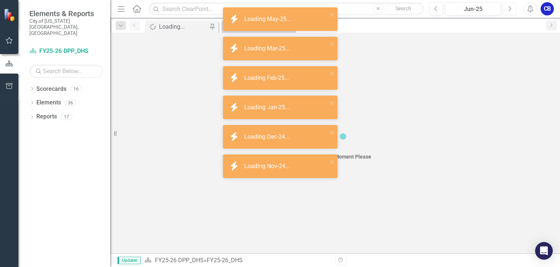
click at [513, 10] on button "Next" at bounding box center [510, 8] width 14 height 13
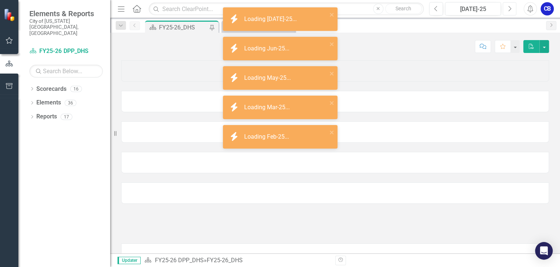
click at [513, 10] on button "Next" at bounding box center [510, 8] width 14 height 13
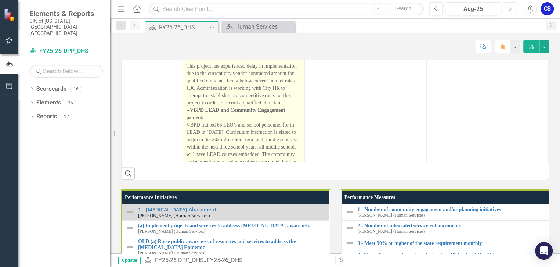
scroll to position [301, 0]
